Goal: Information Seeking & Learning: Learn about a topic

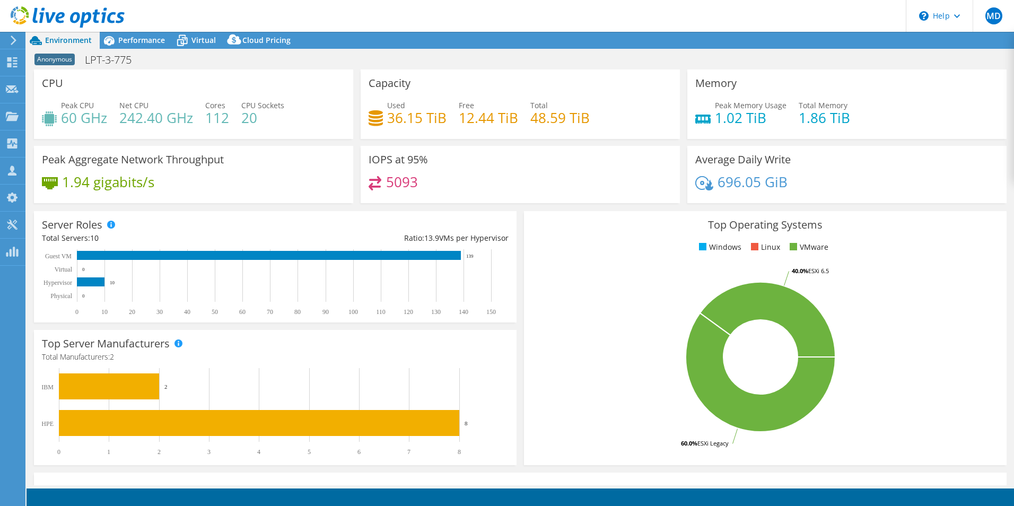
select select "USD"
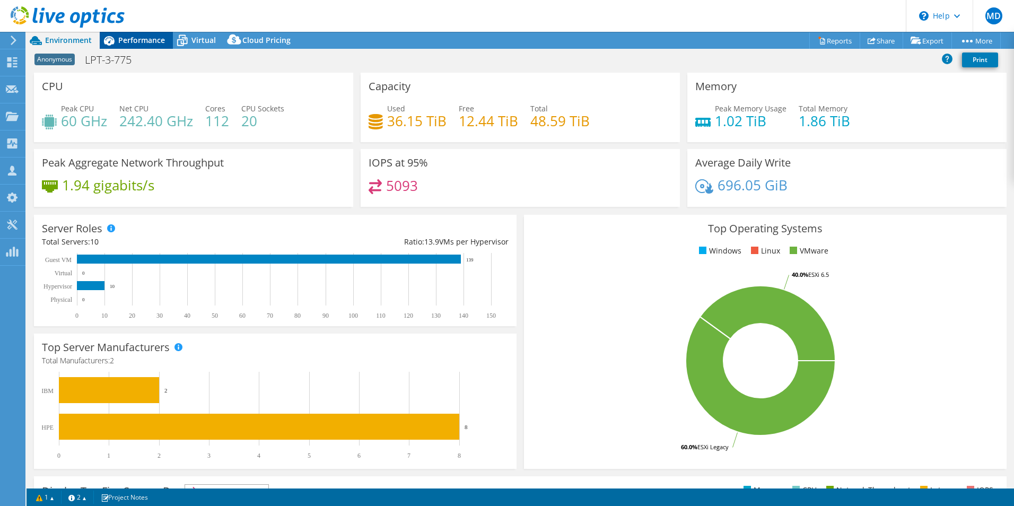
click at [151, 36] on span "Performance" at bounding box center [141, 40] width 47 height 10
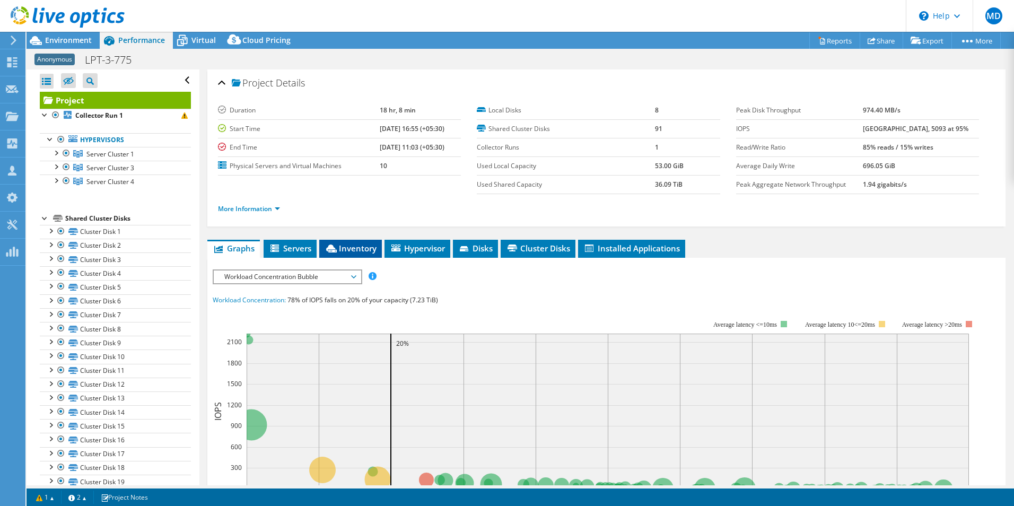
click at [353, 243] on span "Inventory" at bounding box center [351, 248] width 52 height 11
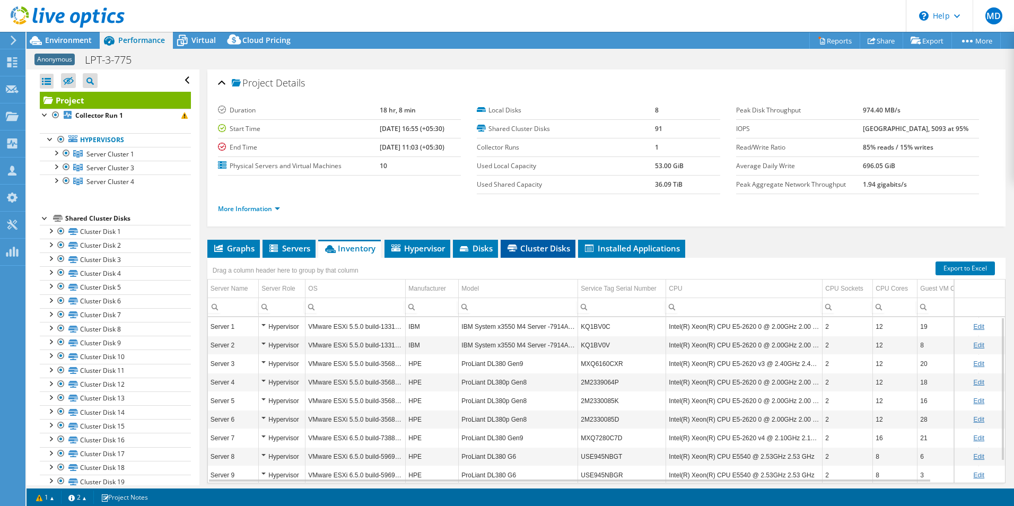
click at [559, 254] on li "Cluster Disks" at bounding box center [538, 249] width 75 height 18
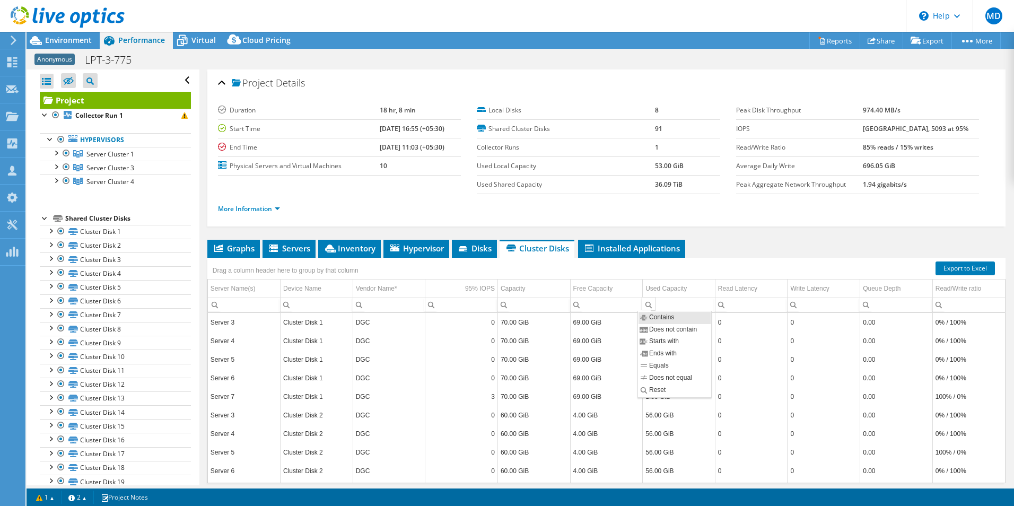
click at [642, 299] on div "Column Used Capacity, Filter cell" at bounding box center [649, 303] width 14 height 13
click at [718, 264] on div "Drag a column header here to group by that column" at bounding box center [606, 265] width 798 height 14
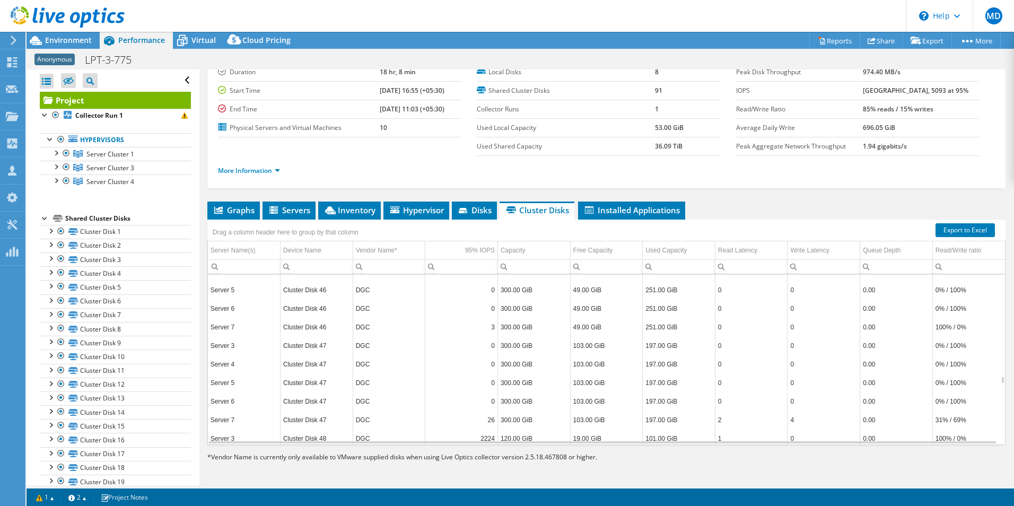
scroll to position [4412, 0]
click at [73, 42] on span "Environment" at bounding box center [68, 40] width 47 height 10
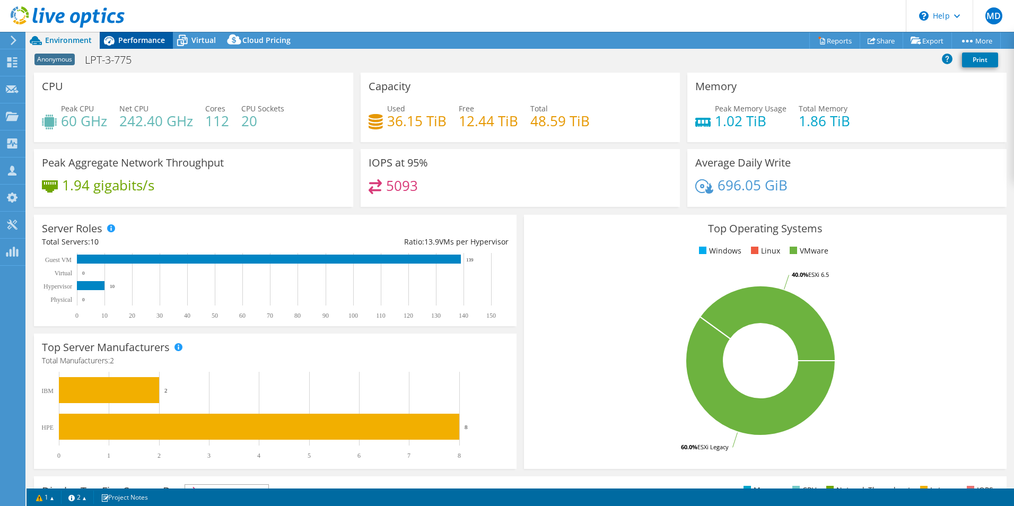
click at [143, 39] on span "Performance" at bounding box center [141, 40] width 47 height 10
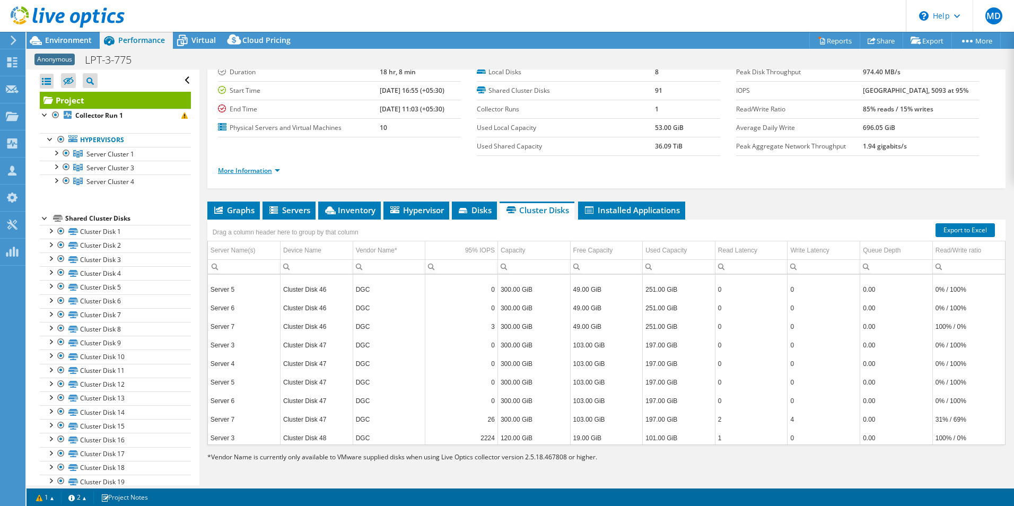
scroll to position [0, 0]
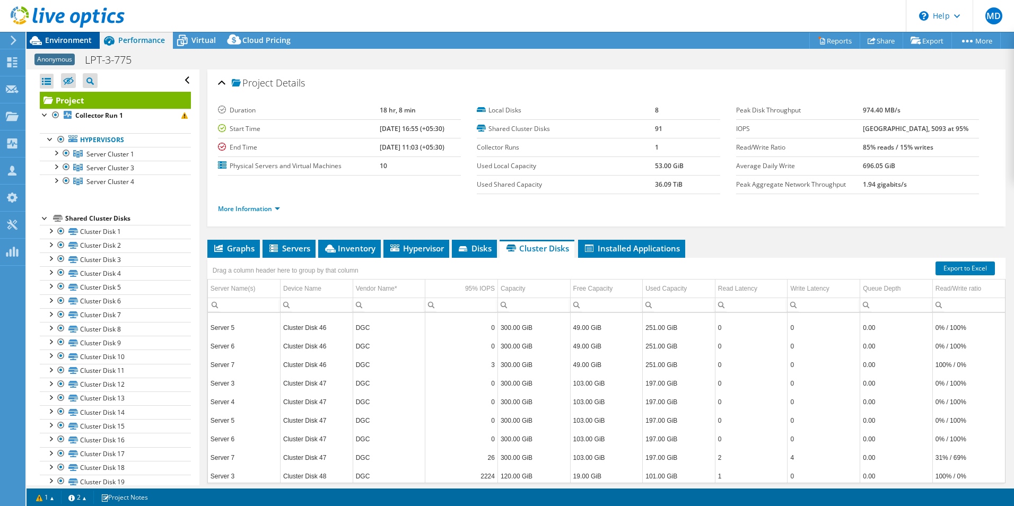
click at [79, 46] on div "Environment" at bounding box center [63, 40] width 73 height 17
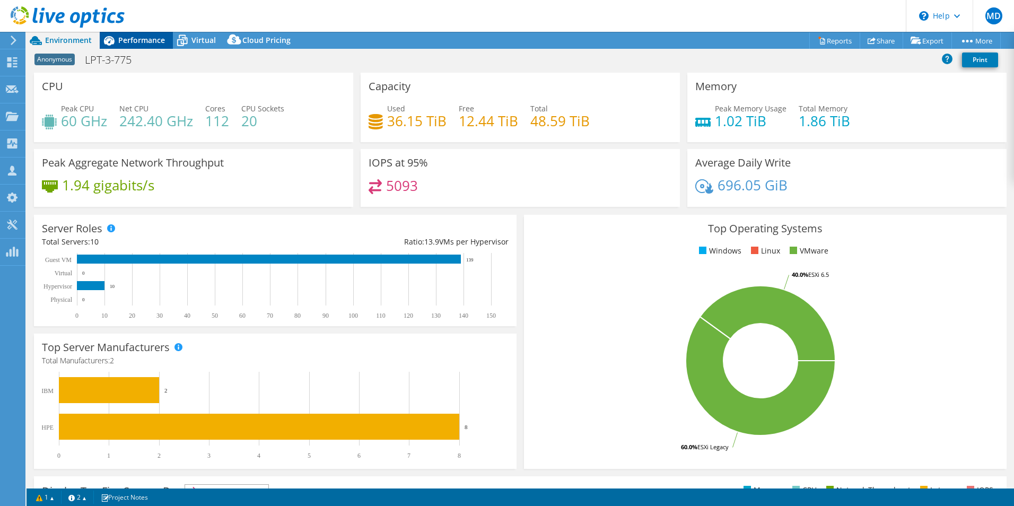
click at [141, 41] on span "Performance" at bounding box center [141, 40] width 47 height 10
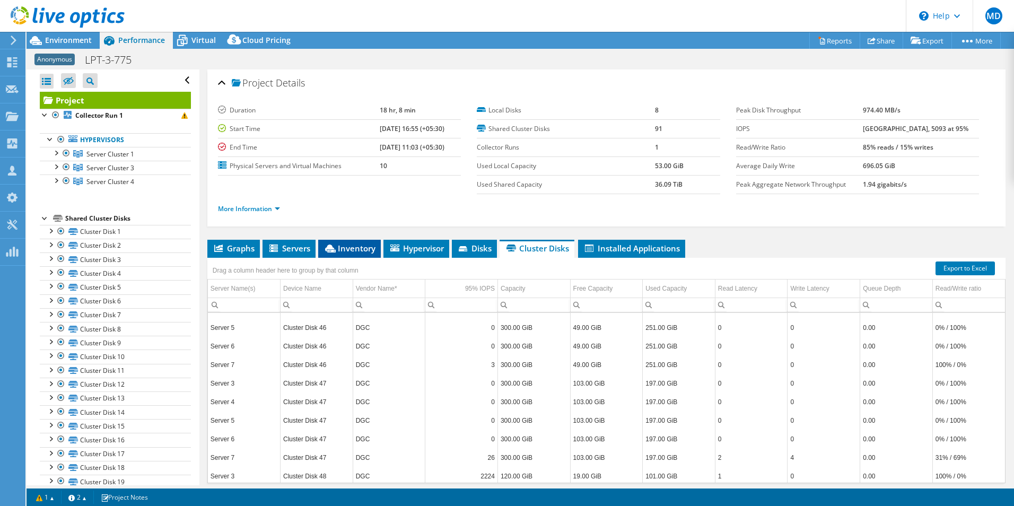
click at [353, 241] on li "Inventory" at bounding box center [349, 249] width 63 height 18
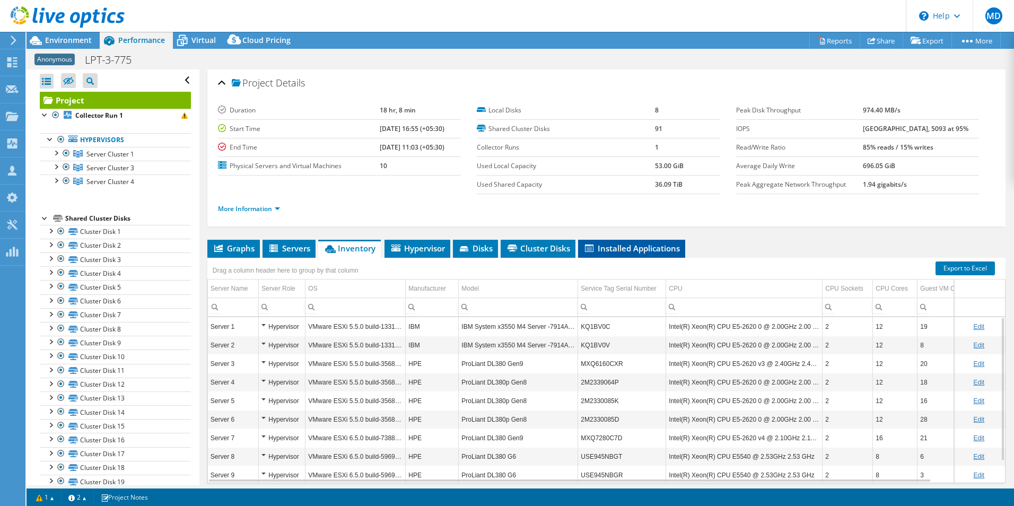
click at [647, 246] on span "Installed Applications" at bounding box center [631, 248] width 97 height 11
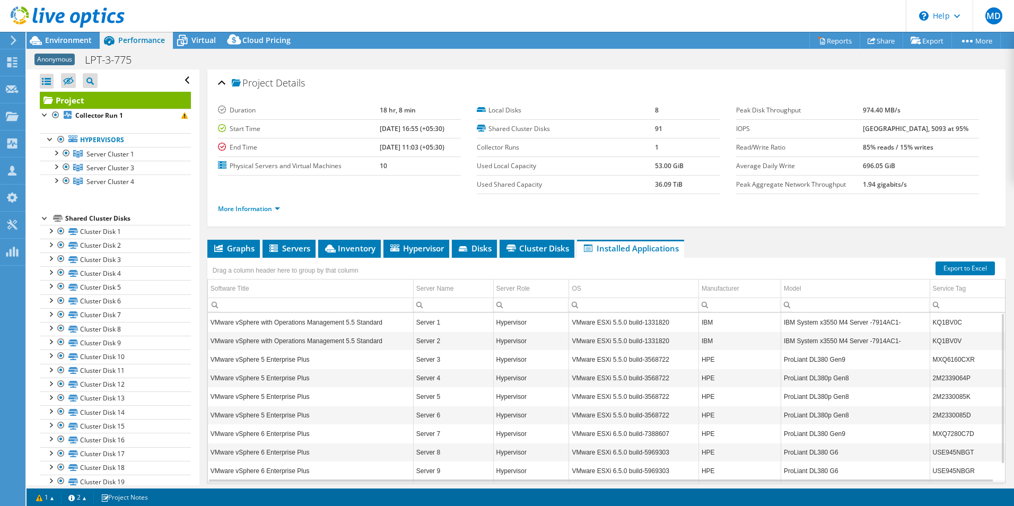
click at [701, 240] on ul "Graphs Servers Inventory Hypervisor Disks Cluster Disks Installed Applications" at bounding box center [606, 249] width 798 height 18
click at [499, 228] on div "Project Details Duration 18 hr, 8 min Start Time [DATE] 16:55 (+05:30) End Time…" at bounding box center [606, 296] width 814 height 454
click at [83, 48] on div "Environment" at bounding box center [63, 40] width 73 height 17
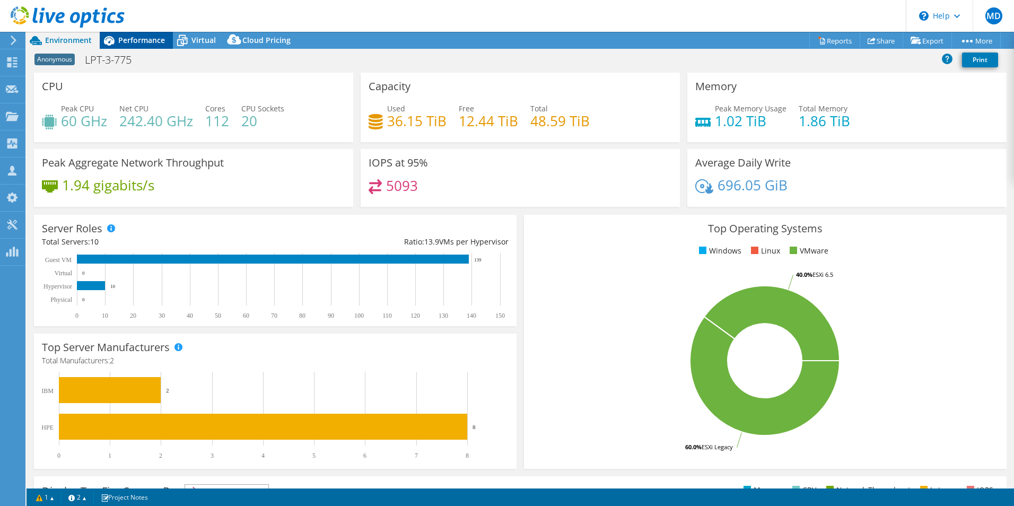
click at [125, 43] on span "Performance" at bounding box center [141, 40] width 47 height 10
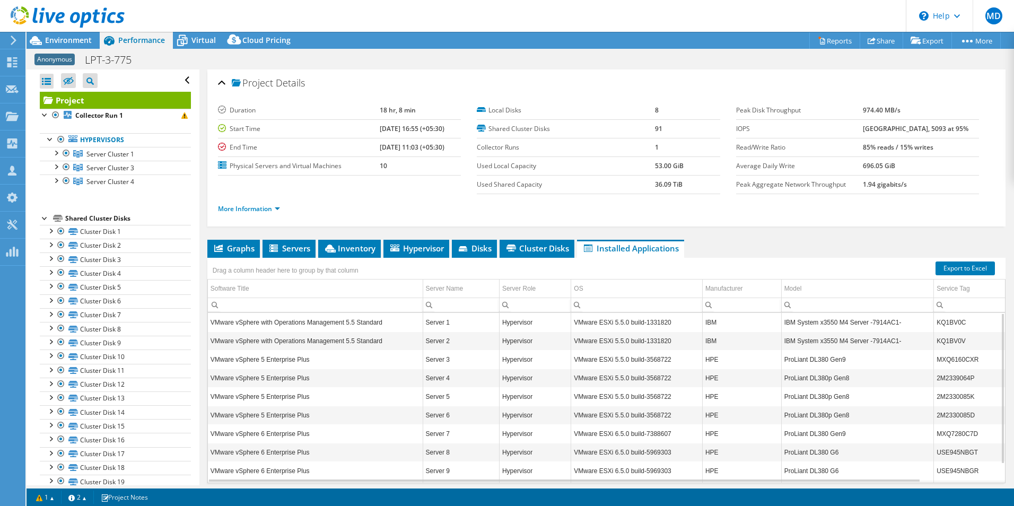
scroll to position [38, 0]
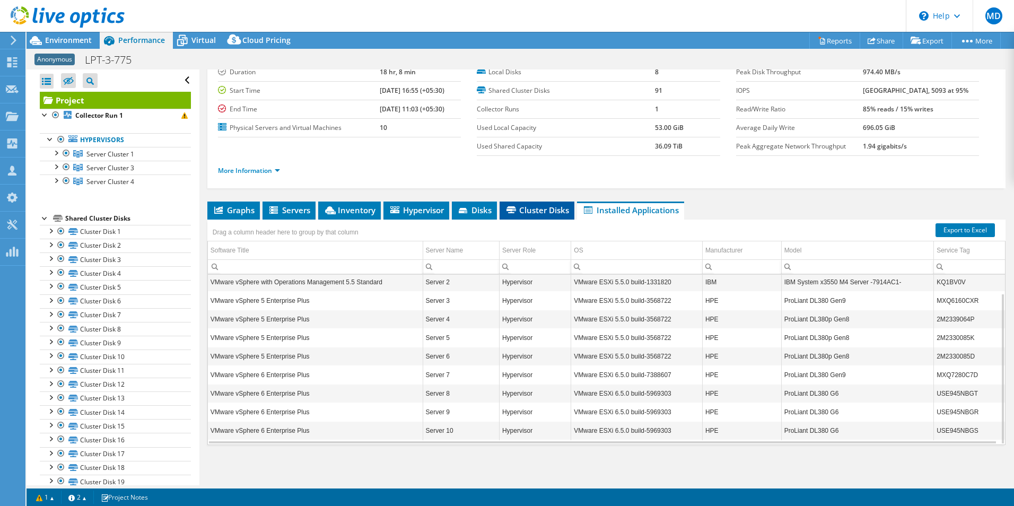
click at [523, 203] on li "Cluster Disks" at bounding box center [537, 211] width 75 height 18
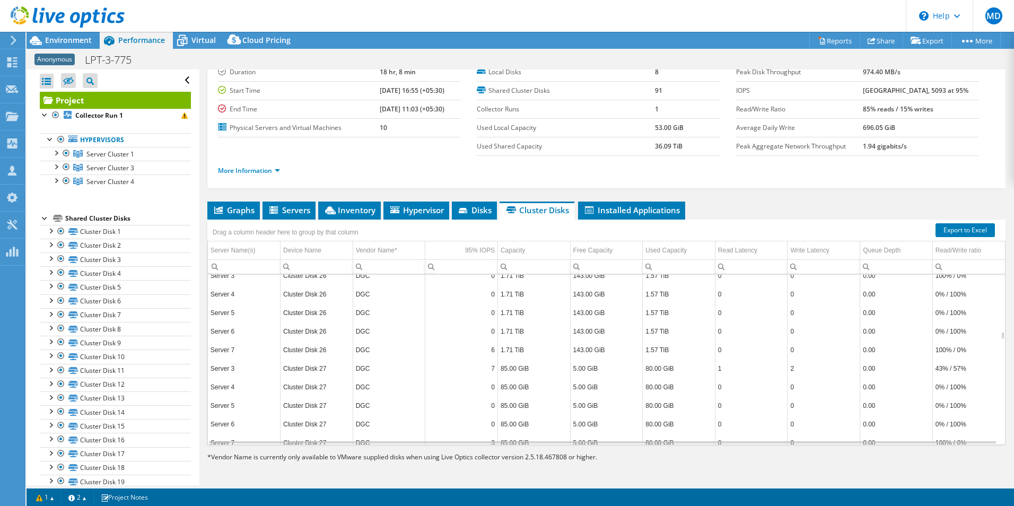
scroll to position [2477, 0]
click at [790, 206] on ul "Graphs Servers Inventory Hypervisor Disks Cluster Disks Installed Applications" at bounding box center [606, 211] width 798 height 18
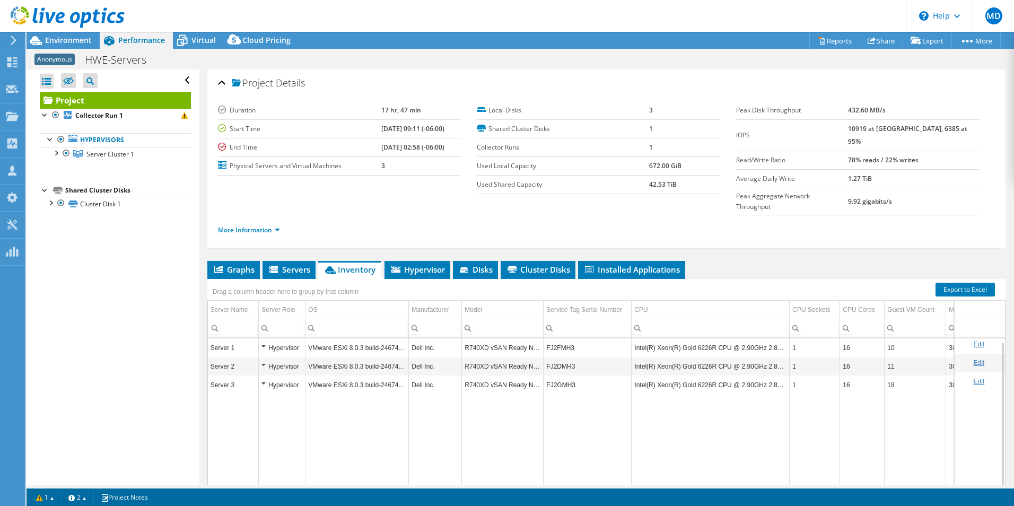
select select "USD"
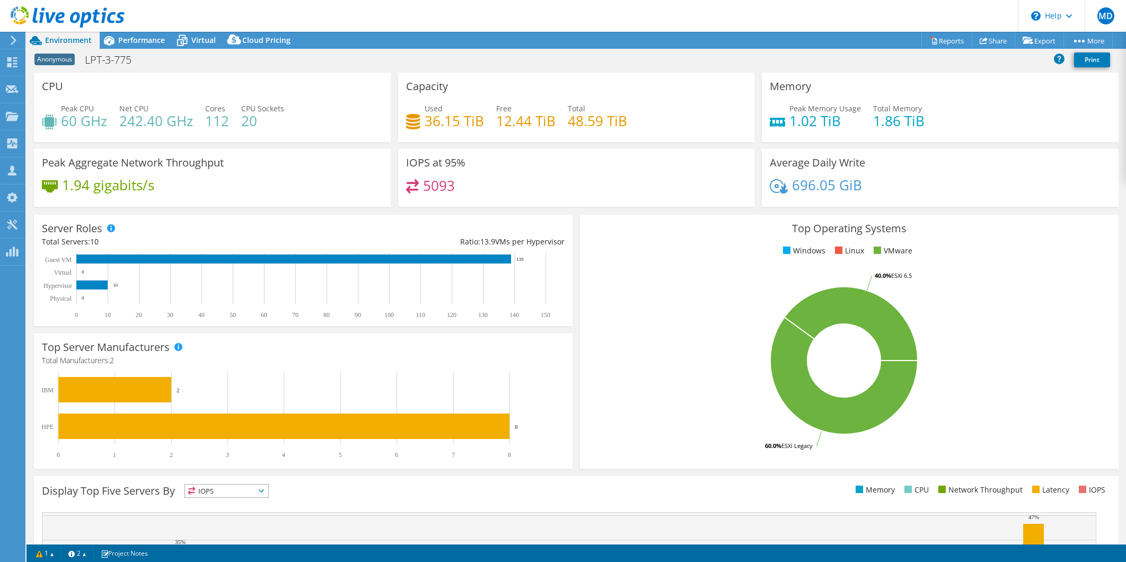
select select "USD"
